Goal: Task Accomplishment & Management: Use online tool/utility

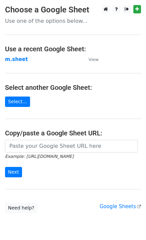
type input "[URL][DOMAIN_NAME]"
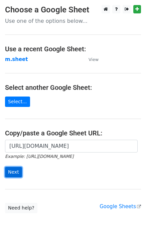
click at [14, 175] on input "Next" at bounding box center [13, 172] width 17 height 10
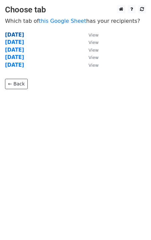
click at [13, 35] on strong "Monday" at bounding box center [14, 35] width 19 height 6
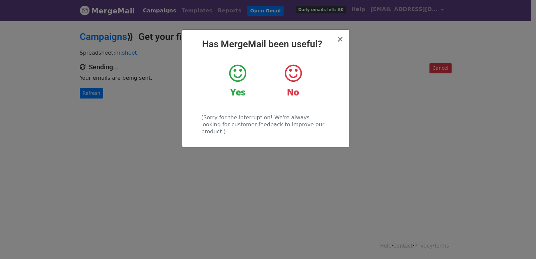
click at [115, 120] on div "× Has MergeMail been useful? Yes No (Sorry for the interruption! We're always l…" at bounding box center [268, 139] width 536 height 239
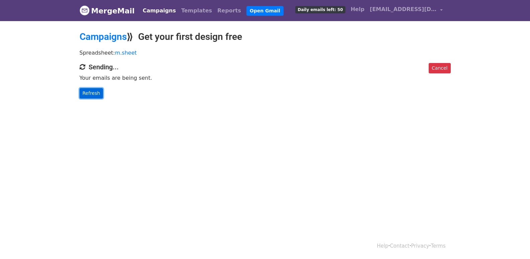
click at [93, 93] on link "Refresh" at bounding box center [92, 93] width 24 height 10
click at [99, 90] on link "Refresh" at bounding box center [92, 93] width 24 height 10
